Goal: Feedback & Contribution: Submit feedback/report problem

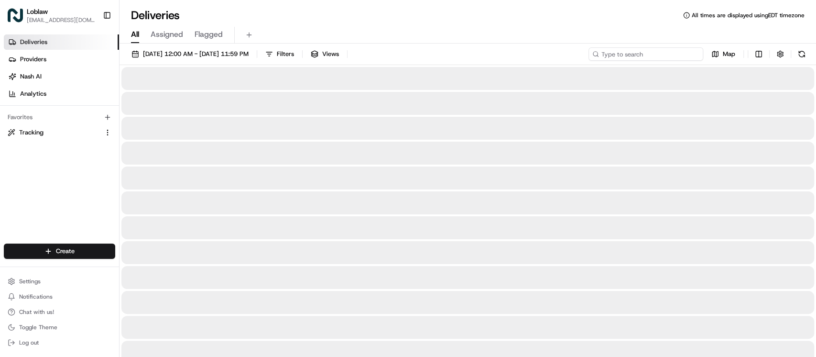
click at [669, 58] on input at bounding box center [645, 53] width 115 height 13
paste input "531900012785558"
type input "531900012785558"
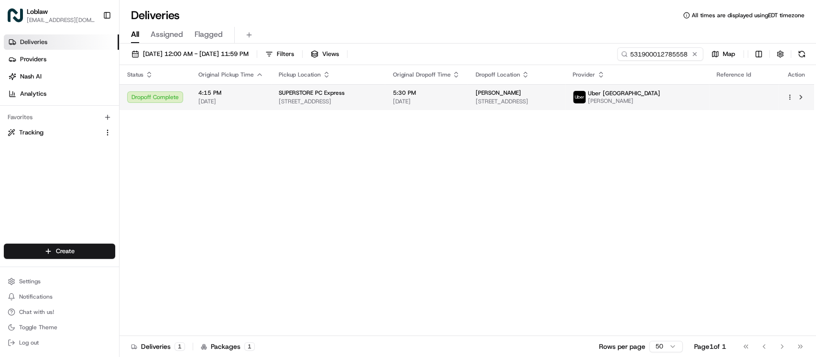
click at [557, 100] on span "[STREET_ADDRESS]" at bounding box center [516, 102] width 82 height 8
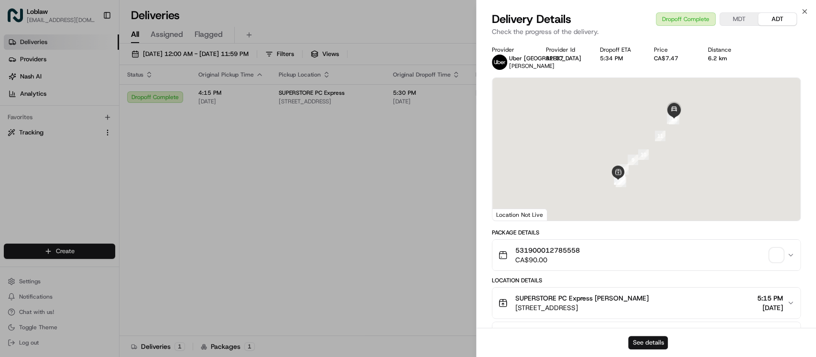
click at [663, 340] on button "See details" at bounding box center [648, 342] width 40 height 13
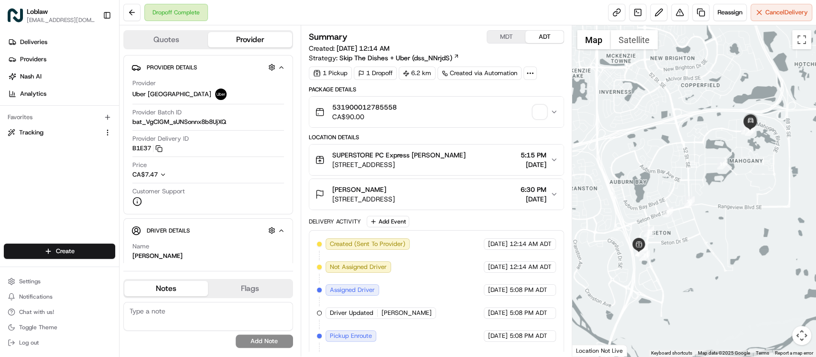
click at [547, 110] on div "531900012785558 CA$90.00" at bounding box center [432, 111] width 235 height 19
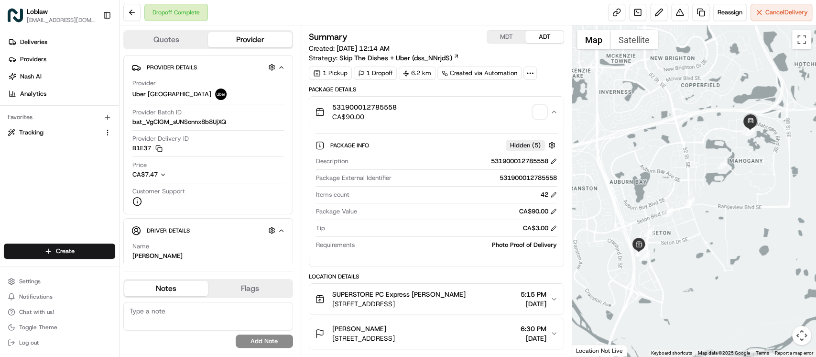
click at [535, 113] on span "button" at bounding box center [539, 111] width 13 height 13
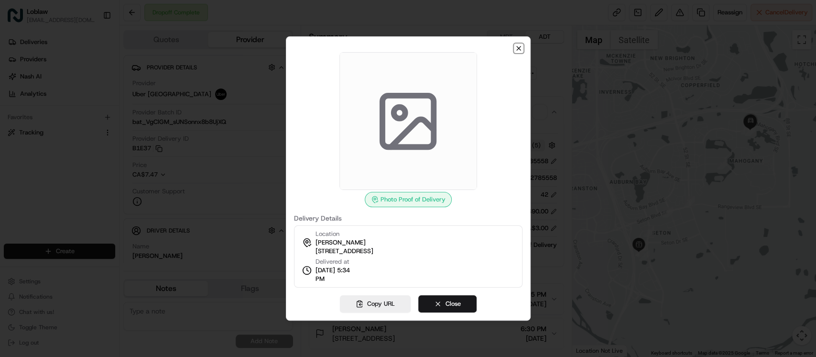
click at [518, 45] on icon "button" at bounding box center [519, 48] width 8 height 8
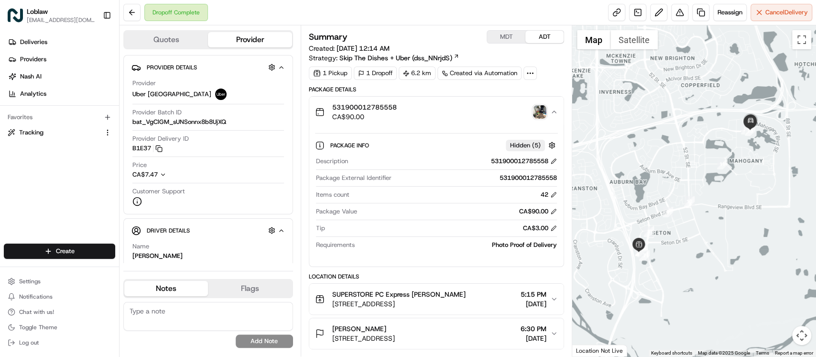
click at [544, 110] on img "button" at bounding box center [539, 111] width 13 height 13
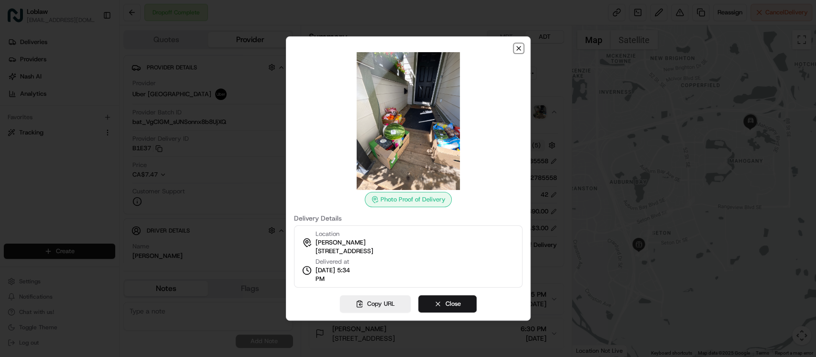
click at [520, 47] on icon "button" at bounding box center [519, 48] width 8 height 8
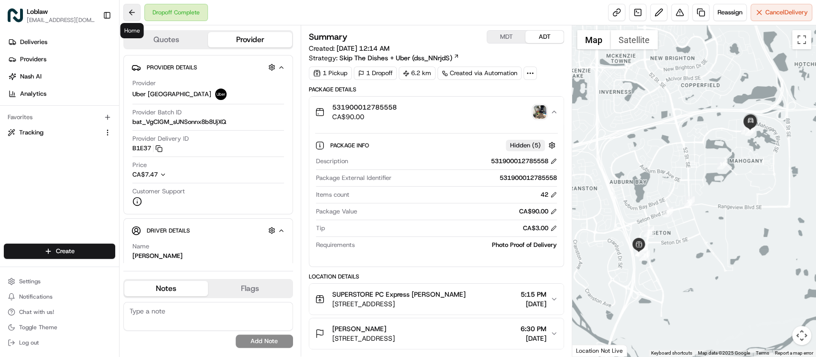
click at [135, 13] on button at bounding box center [131, 12] width 17 height 17
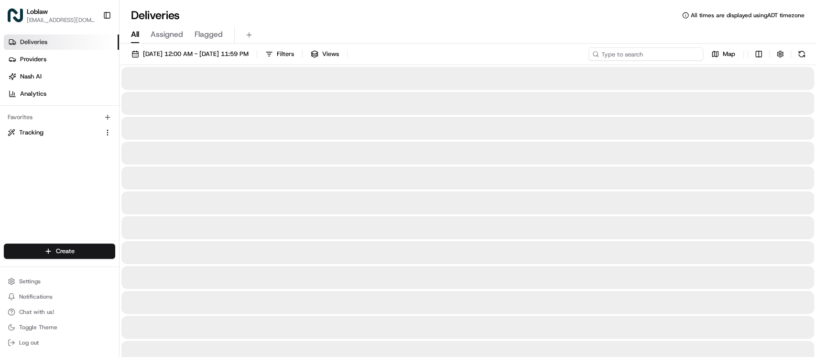
click at [639, 54] on input at bounding box center [645, 53] width 115 height 13
paste input "531900012780061"
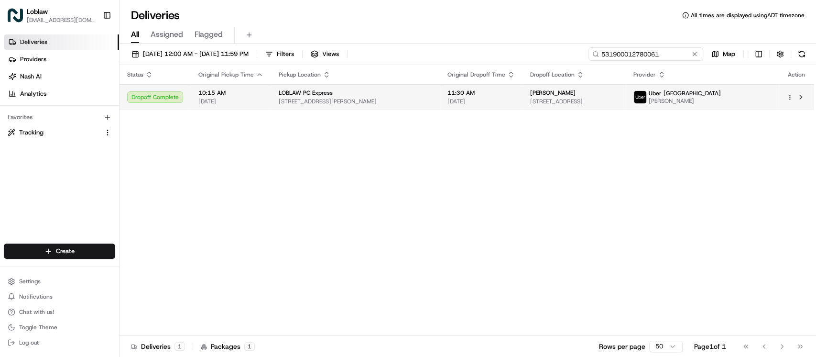
type input "531900012780061"
click at [554, 91] on div "Irma Heikkila" at bounding box center [574, 93] width 88 height 8
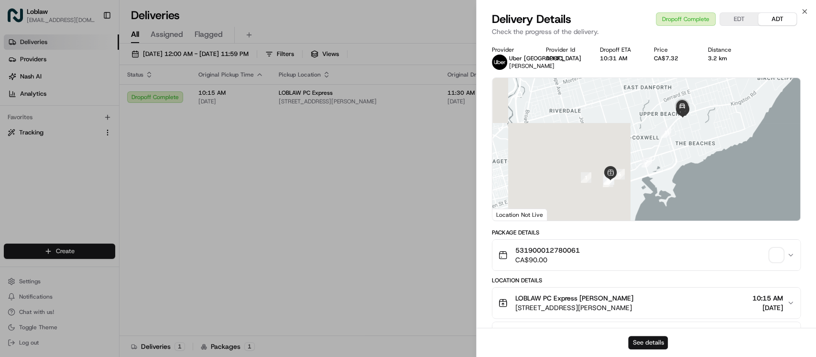
click at [639, 341] on button "See details" at bounding box center [648, 342] width 40 height 13
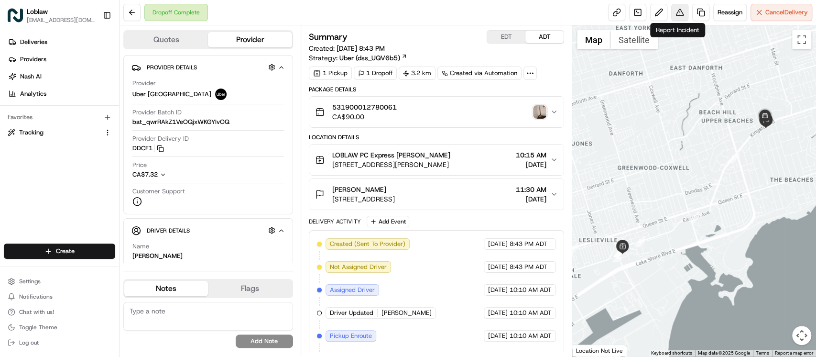
click at [675, 9] on button at bounding box center [679, 12] width 17 height 17
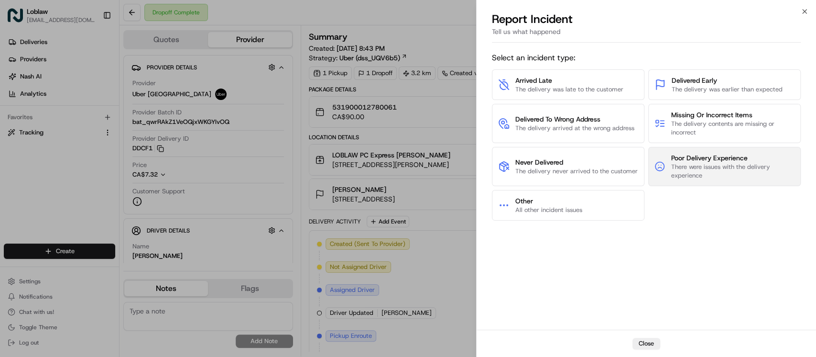
click at [699, 156] on span "Poor Delivery Experience" at bounding box center [733, 158] width 124 height 10
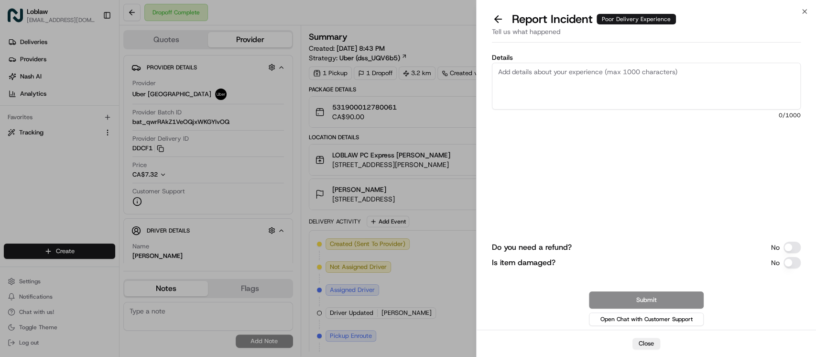
click at [554, 92] on textarea "Details" at bounding box center [646, 86] width 309 height 47
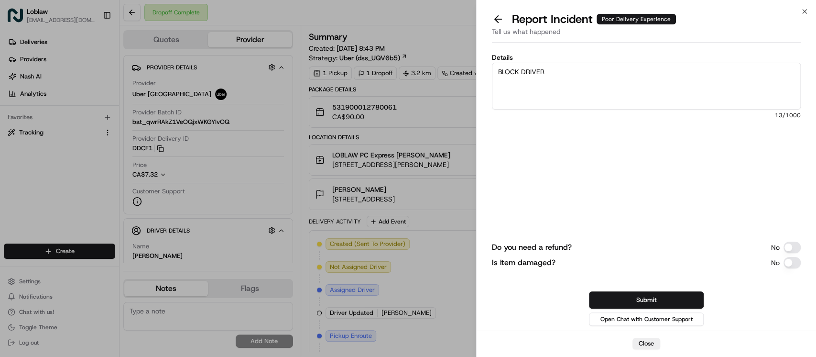
paste textarea "Can we please request to ban the driver that was assigned to the following orde…"
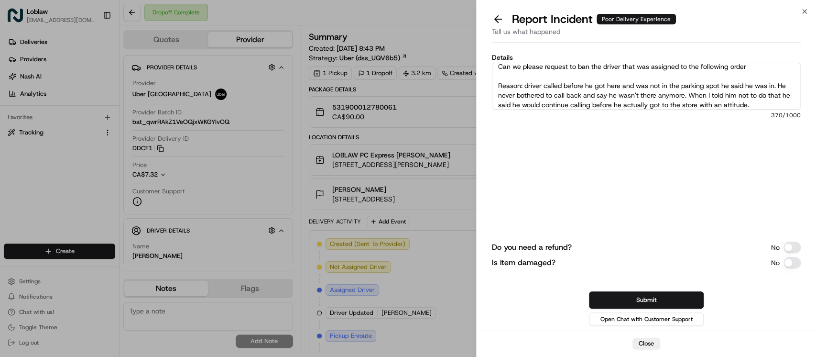
scroll to position [4, 0]
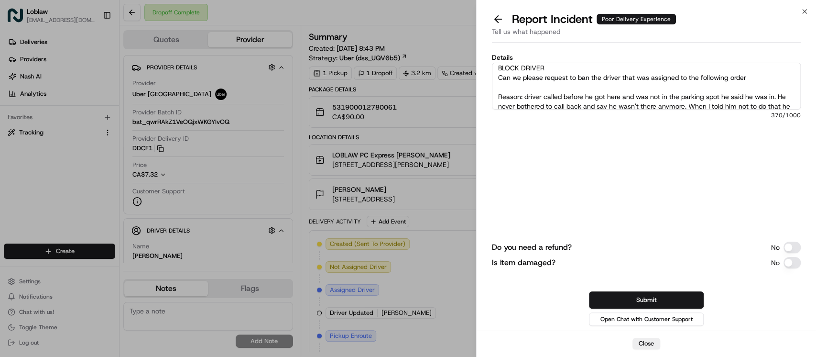
click at [558, 67] on textarea "BLOCK DRIVER Can we please request to ban the driver that was assigned to the f…" at bounding box center [646, 86] width 309 height 47
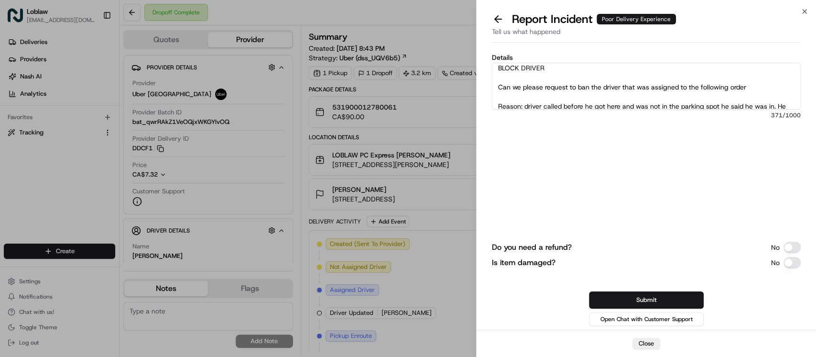
scroll to position [24, 0]
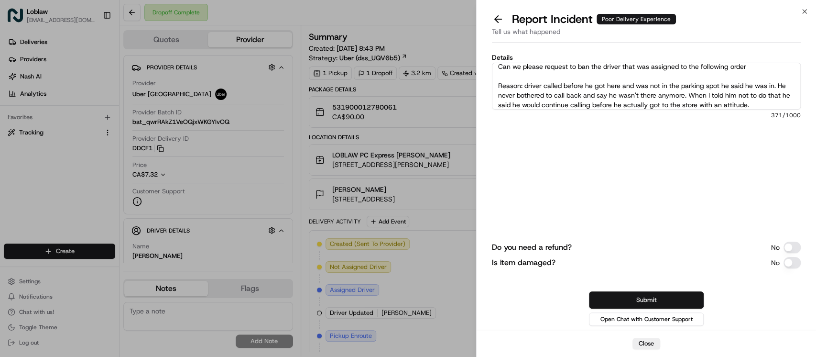
type textarea "BLOCK DRIVER Can we please request to ban the driver that was assigned to the f…"
click at [669, 296] on button "Submit" at bounding box center [646, 299] width 115 height 17
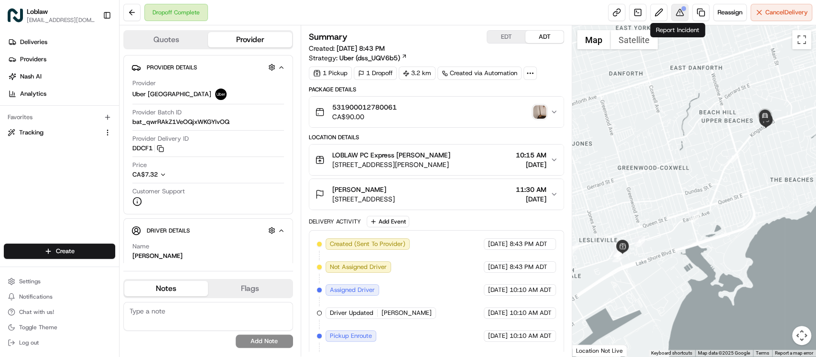
click at [678, 7] on button at bounding box center [679, 12] width 17 height 17
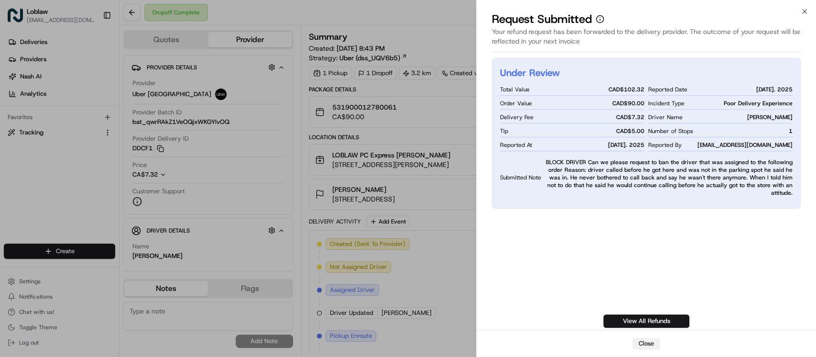
click at [641, 342] on button "Close" at bounding box center [646, 342] width 28 height 11
